Goal: Obtain resource: Download file/media

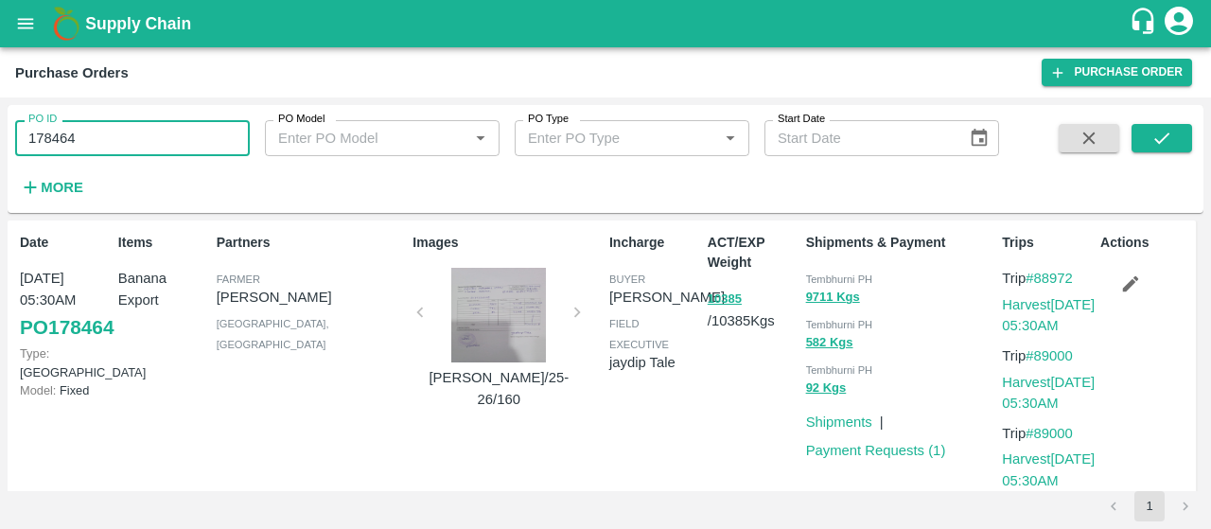
drag, startPoint x: 151, startPoint y: 126, endPoint x: 0, endPoint y: 138, distance: 151.9
click at [0, 138] on div "PO ID 178464 PO ID PO Model PO Model   * PO Type PO Type   * Start Date Start D…" at bounding box center [605, 312] width 1211 height 431
paste input "text"
click at [1153, 127] on button "submit" at bounding box center [1161, 138] width 61 height 28
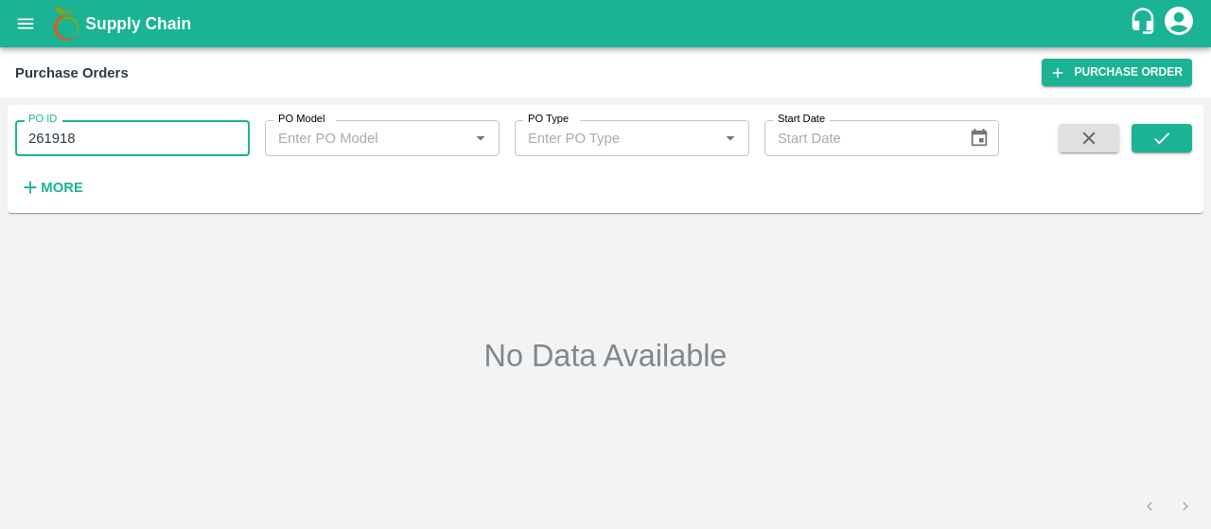
drag, startPoint x: 165, startPoint y: 133, endPoint x: 0, endPoint y: 156, distance: 166.2
click at [0, 156] on div "PO ID 261918 PO ID PO Model PO Model   * PO Type PO Type   * Start Date Start D…" at bounding box center [605, 312] width 1211 height 431
paste input "text"
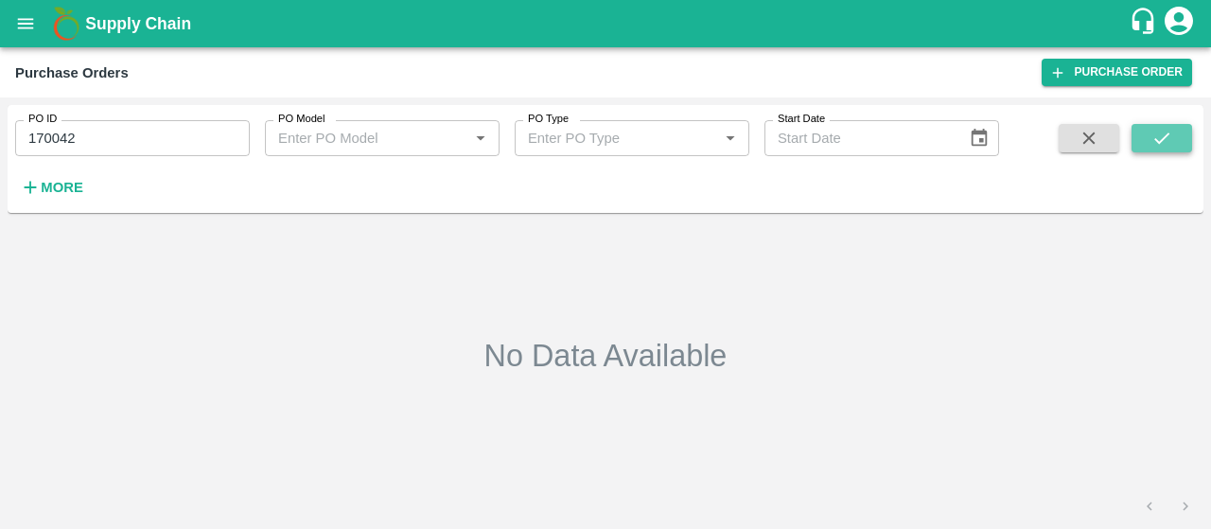
click at [1168, 130] on icon "submit" at bounding box center [1161, 138] width 21 height 21
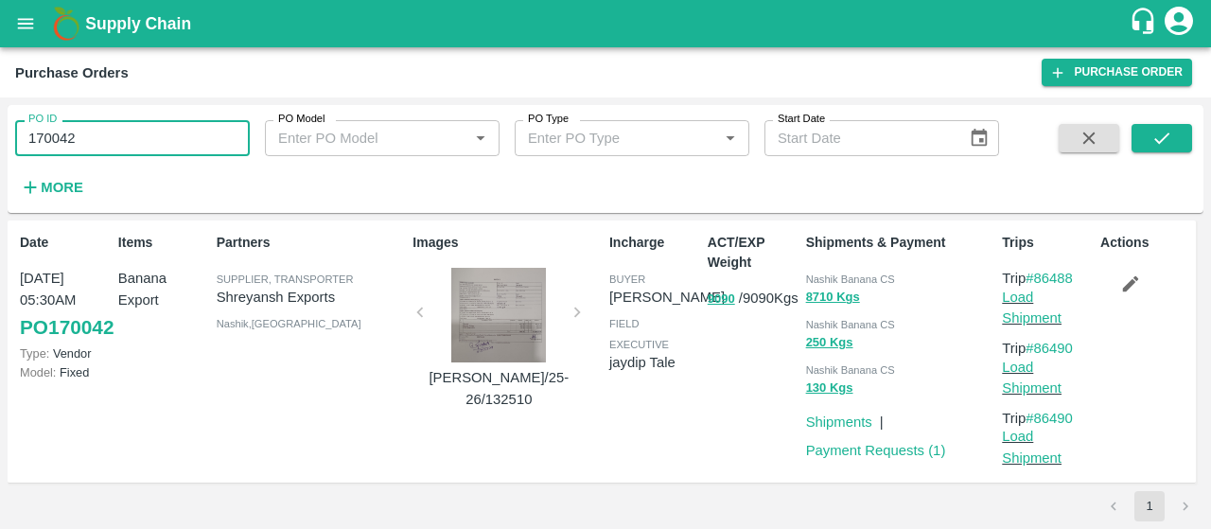
drag, startPoint x: 228, startPoint y: 145, endPoint x: 0, endPoint y: 105, distance: 231.4
click at [0, 105] on div "PO ID 170042 PO ID PO Model PO Model   * PO Type PO Type   * Start Date Start D…" at bounding box center [605, 312] width 1211 height 431
paste input "text"
click at [1183, 132] on button "submit" at bounding box center [1161, 138] width 61 height 28
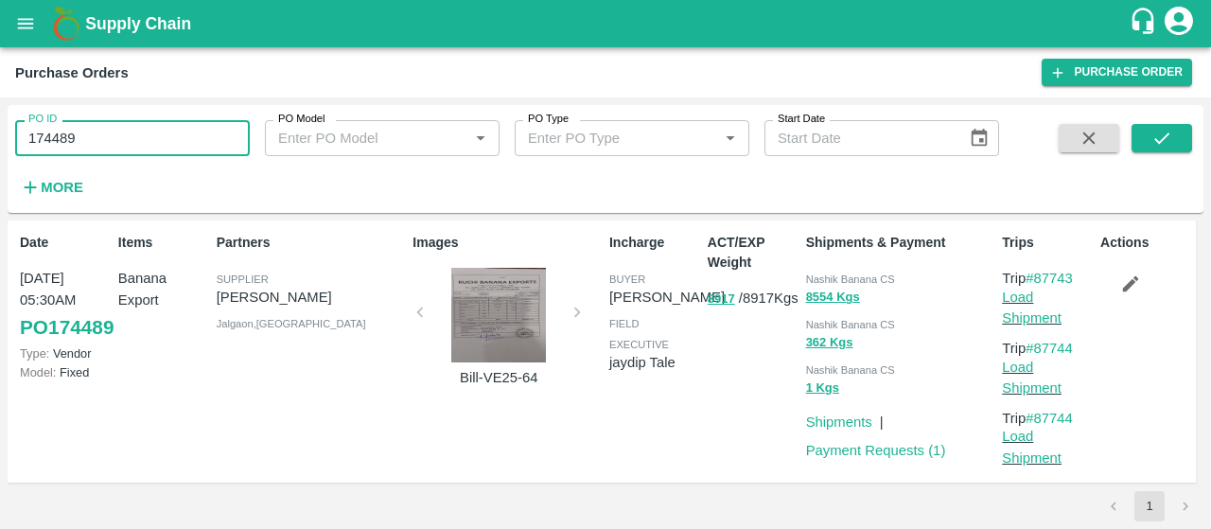
drag, startPoint x: 170, startPoint y: 139, endPoint x: 0, endPoint y: 122, distance: 171.1
click at [0, 122] on div "PO ID 174489 PO ID PO Model PO Model   * PO Type PO Type   * Start Date Start D…" at bounding box center [605, 312] width 1211 height 431
paste input "text"
click at [1161, 130] on icon "submit" at bounding box center [1161, 138] width 21 height 21
drag, startPoint x: 175, startPoint y: 145, endPoint x: 12, endPoint y: 88, distance: 172.3
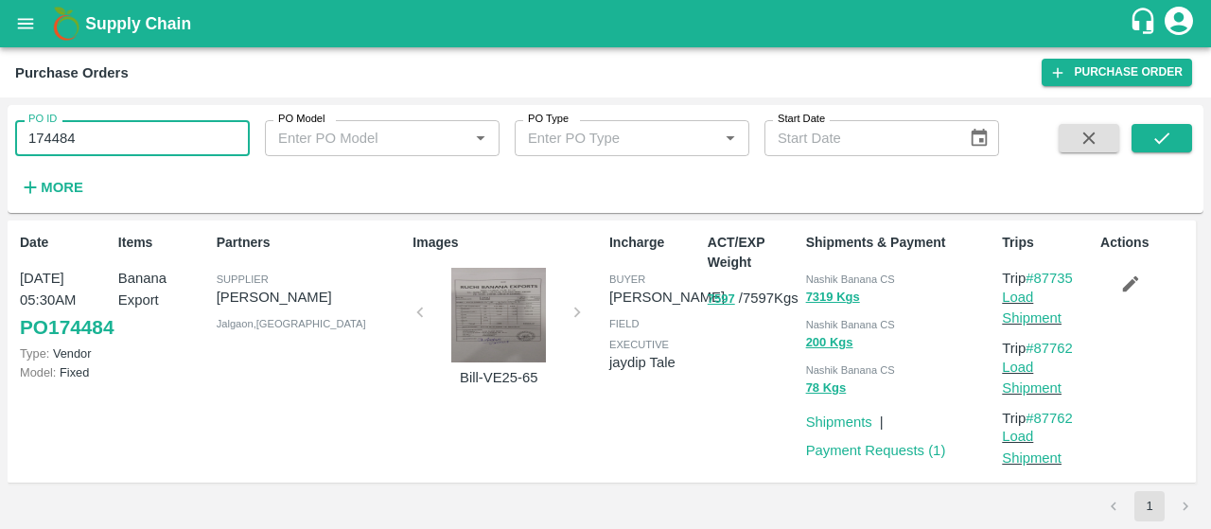
click at [0, 124] on div "PO ID 174484 PO ID PO Model PO Model   * PO Type PO Type   * Start Date Start D…" at bounding box center [605, 312] width 1211 height 431
paste input "text"
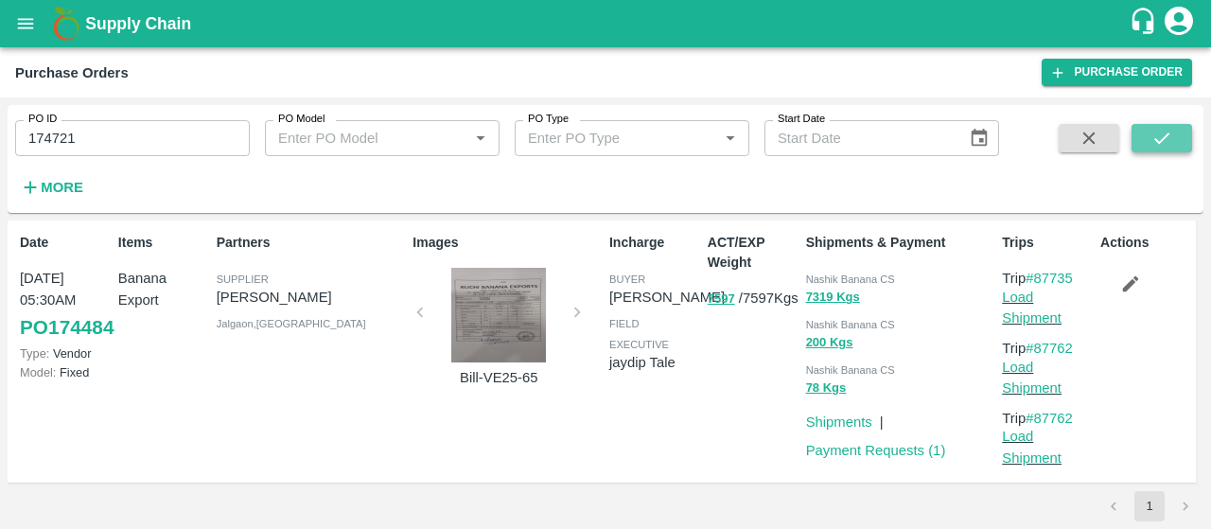
click at [1170, 143] on icon "submit" at bounding box center [1161, 138] width 21 height 21
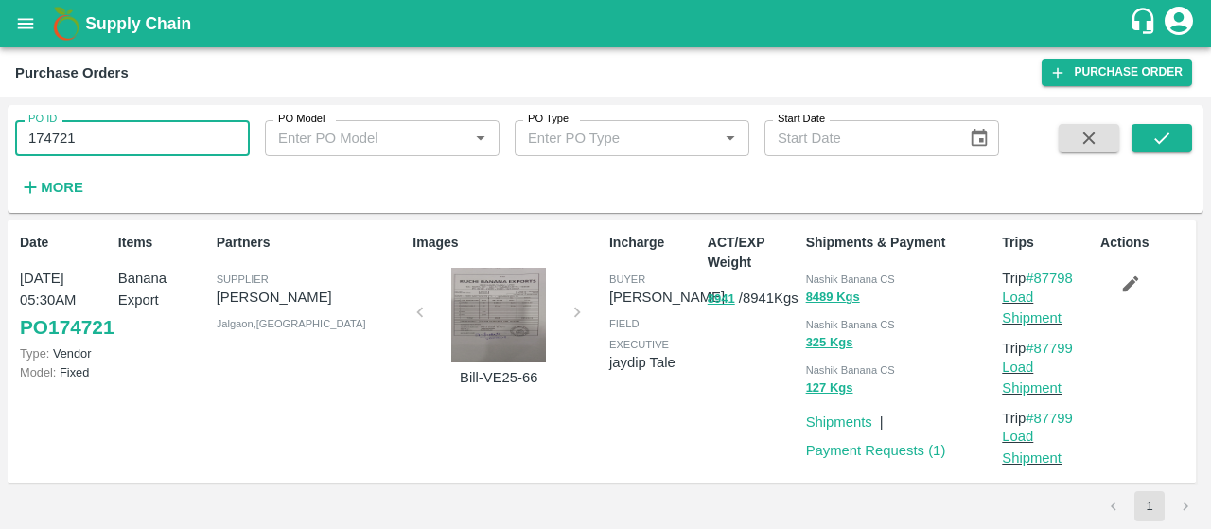
drag, startPoint x: 133, startPoint y: 121, endPoint x: 0, endPoint y: 96, distance: 135.6
click at [0, 96] on main "Purchase Orders Purchase Order PO ID 174721 PO ID PO Model PO Model   * PO Type…" at bounding box center [605, 288] width 1211 height 482
paste input "text"
click at [1160, 148] on icon "submit" at bounding box center [1161, 138] width 21 height 21
drag, startPoint x: 106, startPoint y: 128, endPoint x: 0, endPoint y: 111, distance: 107.3
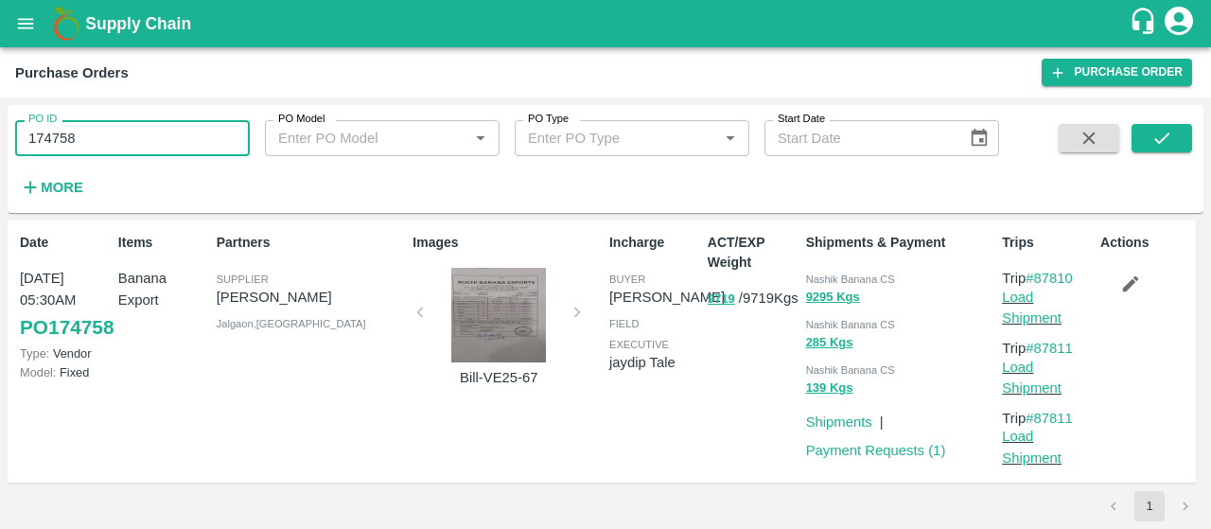
click at [0, 111] on div "PO ID 174758 PO ID PO Model PO Model   * PO Type PO Type   * Start Date Start D…" at bounding box center [605, 312] width 1211 height 431
paste input "text"
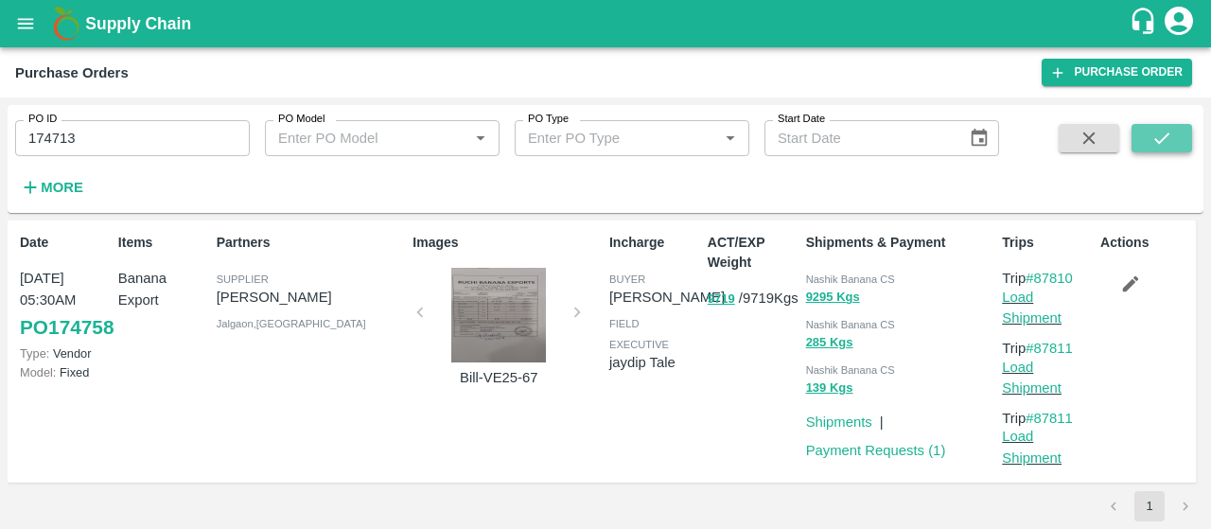
click at [1177, 145] on button "submit" at bounding box center [1161, 138] width 61 height 28
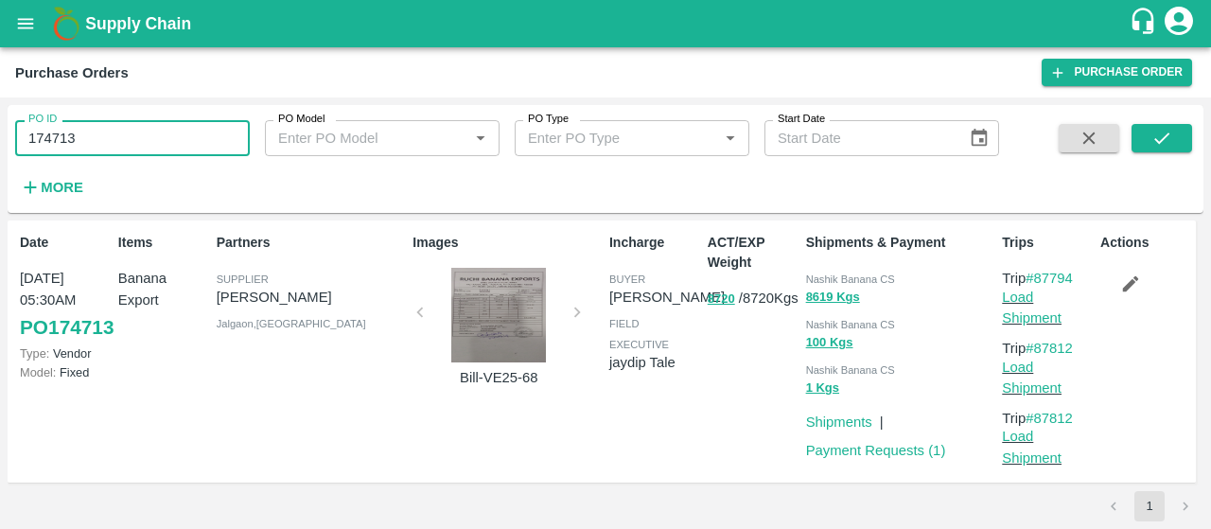
drag, startPoint x: 107, startPoint y: 149, endPoint x: 0, endPoint y: 152, distance: 107.0
click at [0, 152] on div "PO ID 174713 PO ID PO Model PO Model   * PO Type PO Type   * Start Date Start D…" at bounding box center [605, 312] width 1211 height 431
paste input "text"
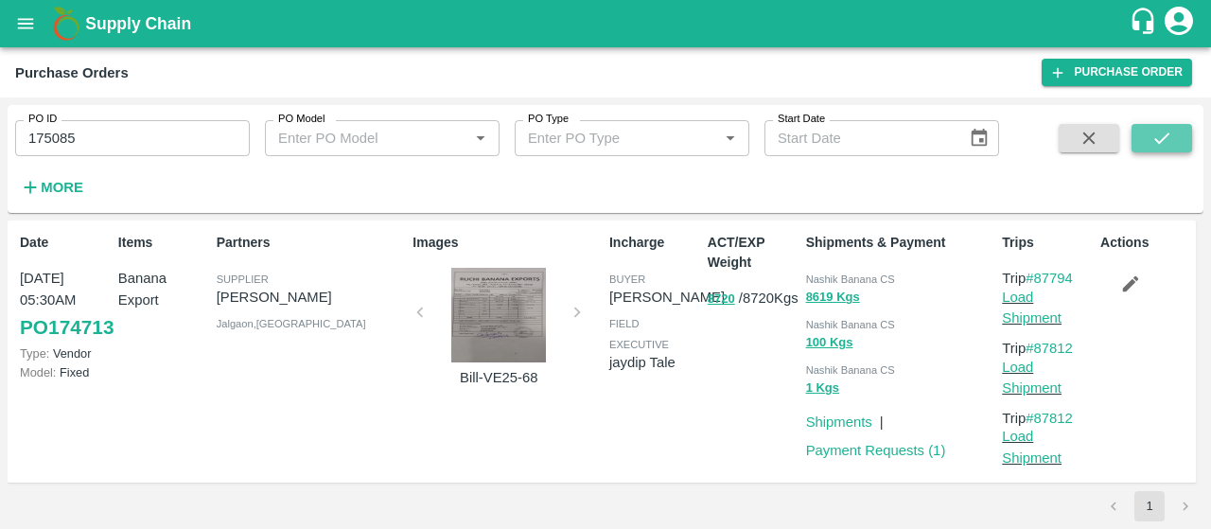
click at [1167, 135] on icon "submit" at bounding box center [1161, 137] width 15 height 11
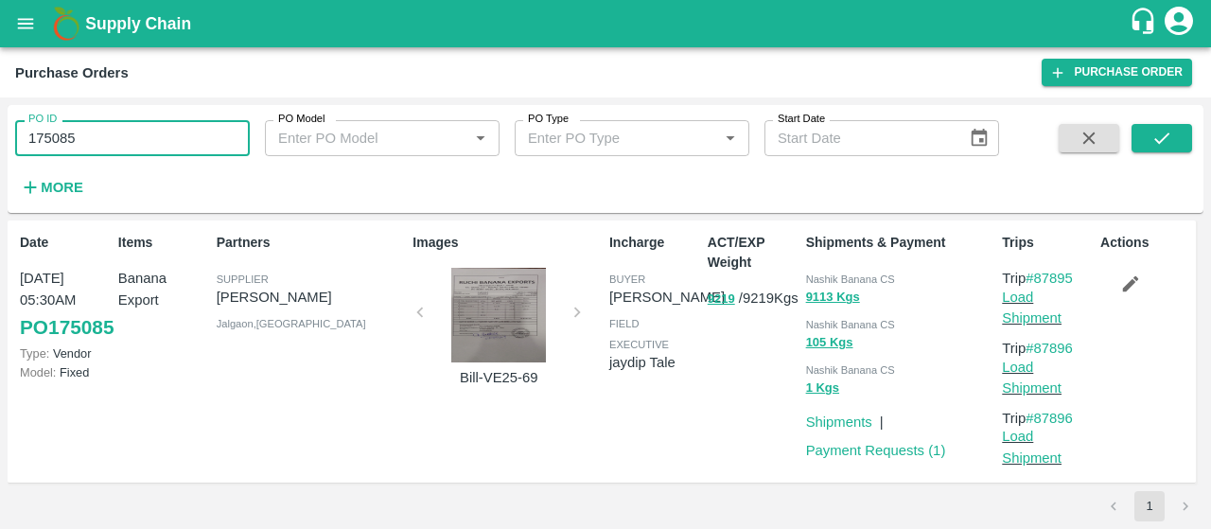
drag, startPoint x: 142, startPoint y: 146, endPoint x: 0, endPoint y: 114, distance: 145.3
click at [0, 114] on div "PO ID 175085 PO ID PO Model PO Model   * PO Type PO Type   * Start Date Start D…" at bounding box center [605, 312] width 1211 height 431
paste input "text"
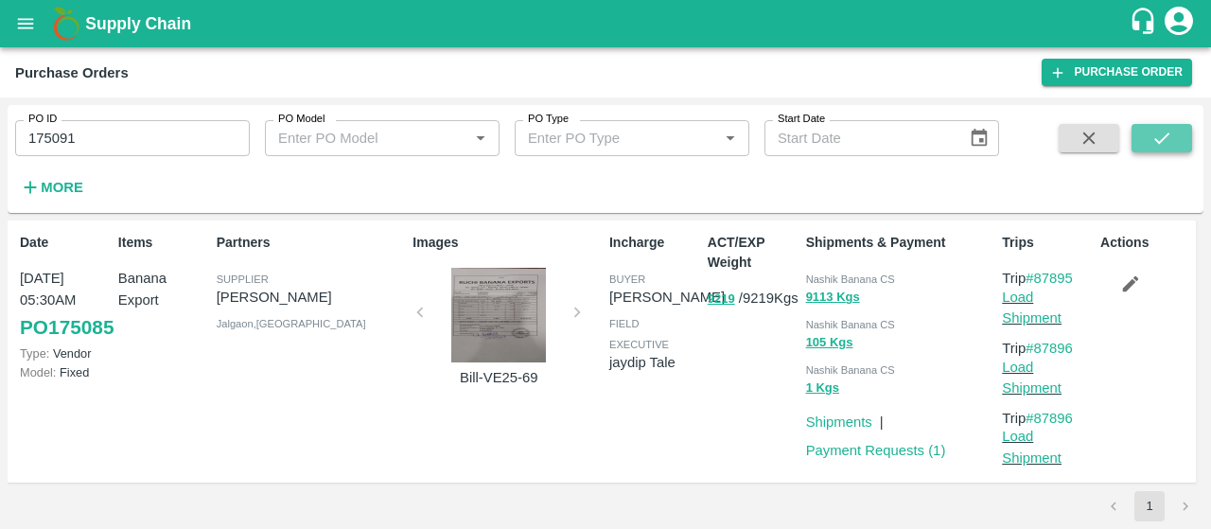
click at [1159, 145] on icon "submit" at bounding box center [1161, 138] width 21 height 21
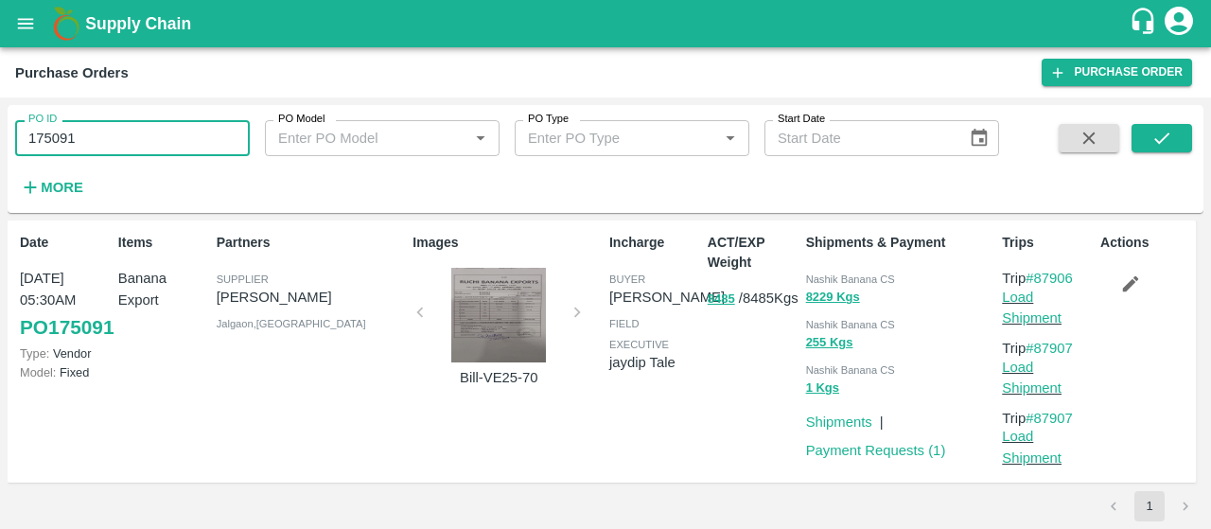
drag, startPoint x: 133, startPoint y: 135, endPoint x: 0, endPoint y: 90, distance: 140.9
click at [0, 90] on main "Purchase Orders Purchase Order PO ID 175091 PO ID PO Model PO Model   * PO Type…" at bounding box center [605, 288] width 1211 height 482
paste input "text"
type input "175718"
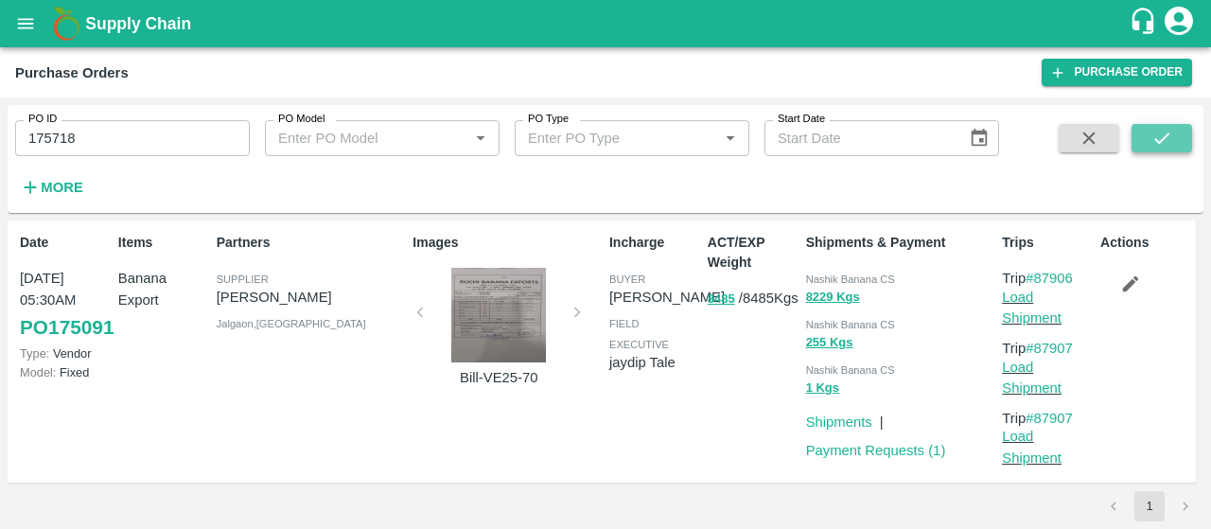
click at [1148, 138] on button "submit" at bounding box center [1161, 138] width 61 height 28
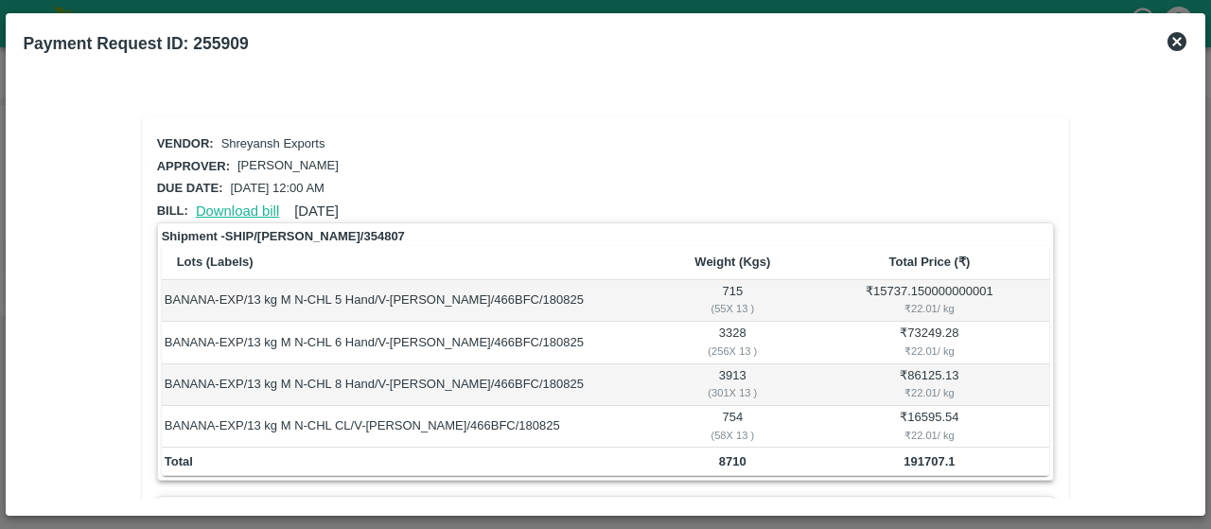
click at [246, 203] on link "Download bill" at bounding box center [237, 210] width 83 height 15
click at [252, 212] on link "Download bill" at bounding box center [237, 210] width 83 height 15
click at [228, 213] on link "Download bill" at bounding box center [237, 210] width 83 height 15
click at [228, 207] on link "Download bill" at bounding box center [237, 210] width 83 height 15
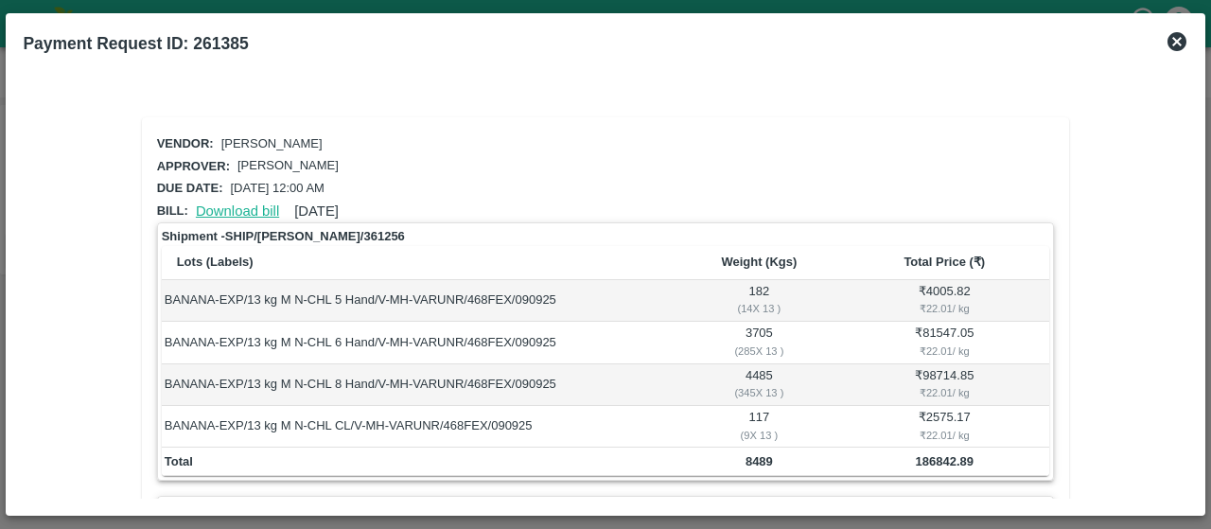
click at [247, 213] on link "Download bill" at bounding box center [237, 210] width 83 height 15
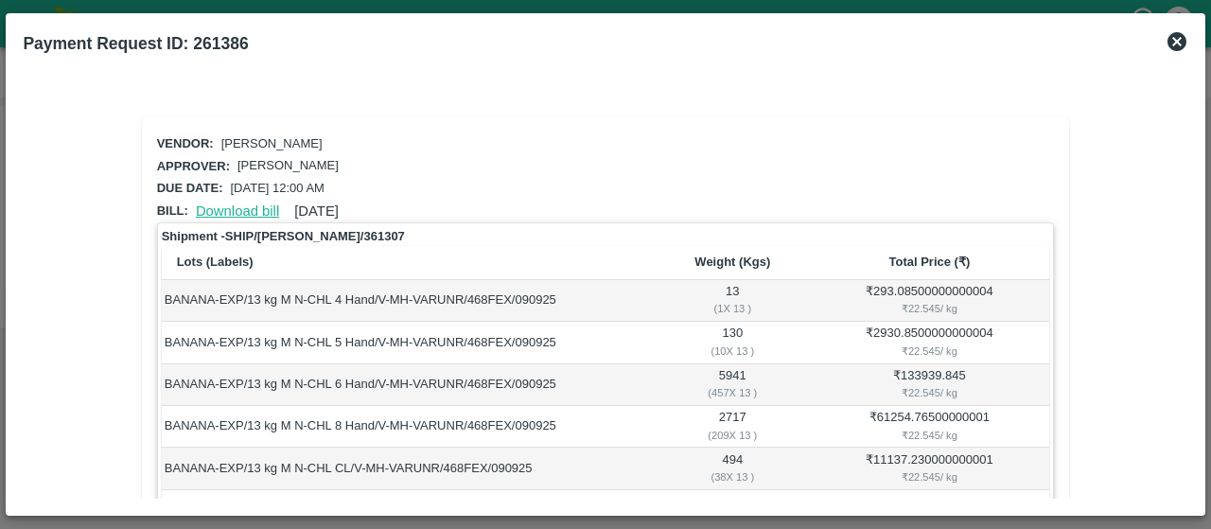
click at [256, 214] on link "Download bill" at bounding box center [237, 210] width 83 height 15
click at [245, 205] on link "Download bill" at bounding box center [237, 210] width 83 height 15
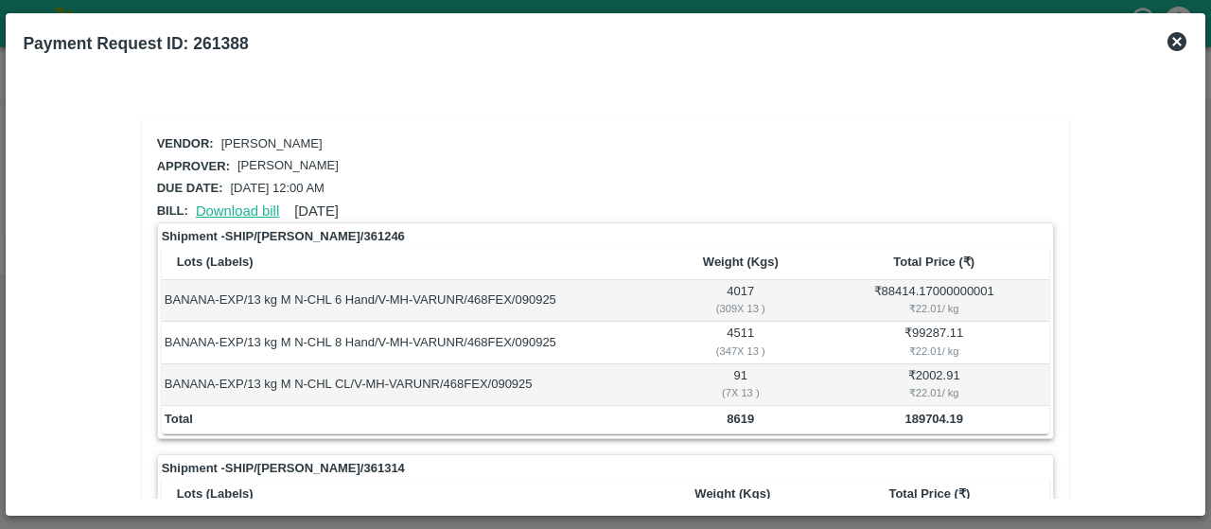
click at [259, 213] on link "Download bill" at bounding box center [237, 210] width 83 height 15
click at [251, 206] on link "Download bill" at bounding box center [237, 210] width 83 height 15
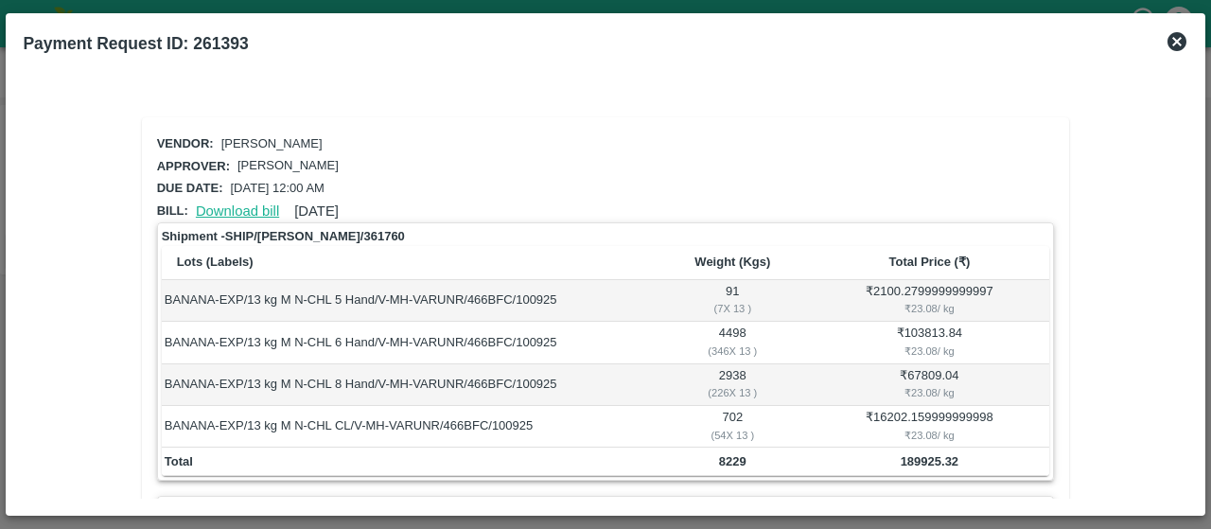
click at [263, 203] on link "Download bill" at bounding box center [237, 210] width 83 height 15
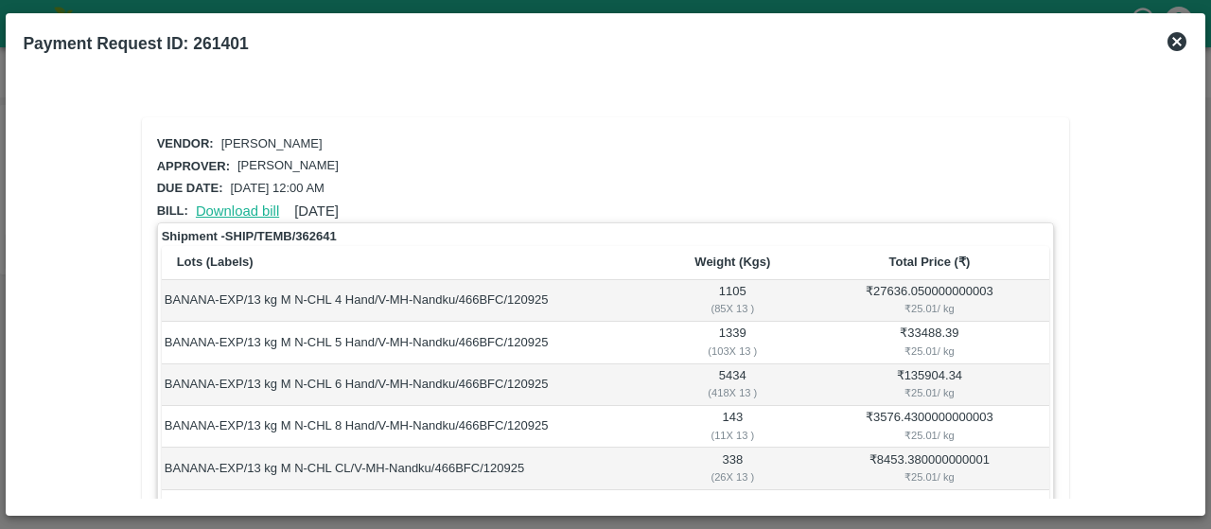
click at [235, 209] on link "Download bill" at bounding box center [237, 210] width 83 height 15
